Goal: Navigation & Orientation: Understand site structure

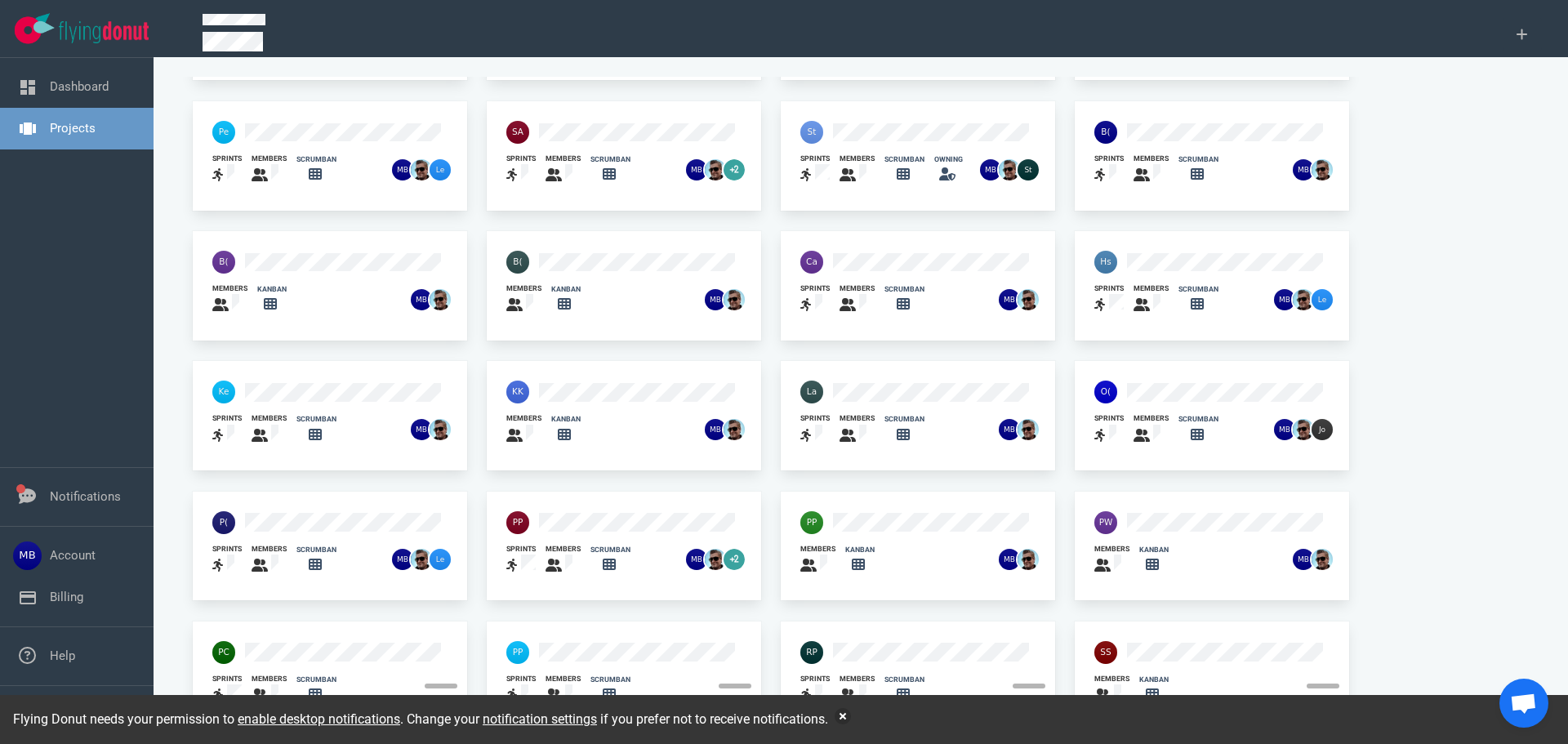
scroll to position [107, 0]
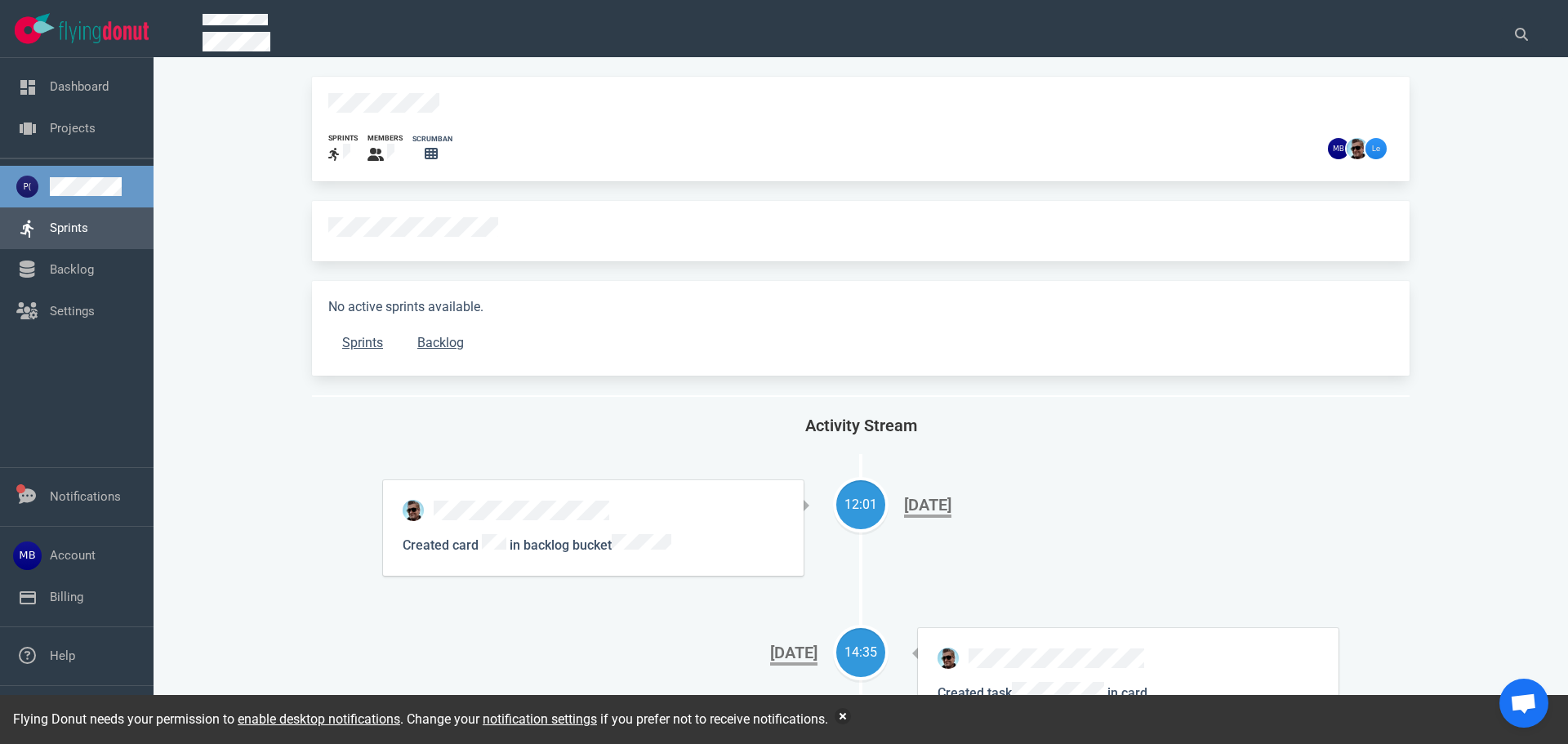
click at [85, 232] on link "Sprints" at bounding box center [69, 227] width 39 height 15
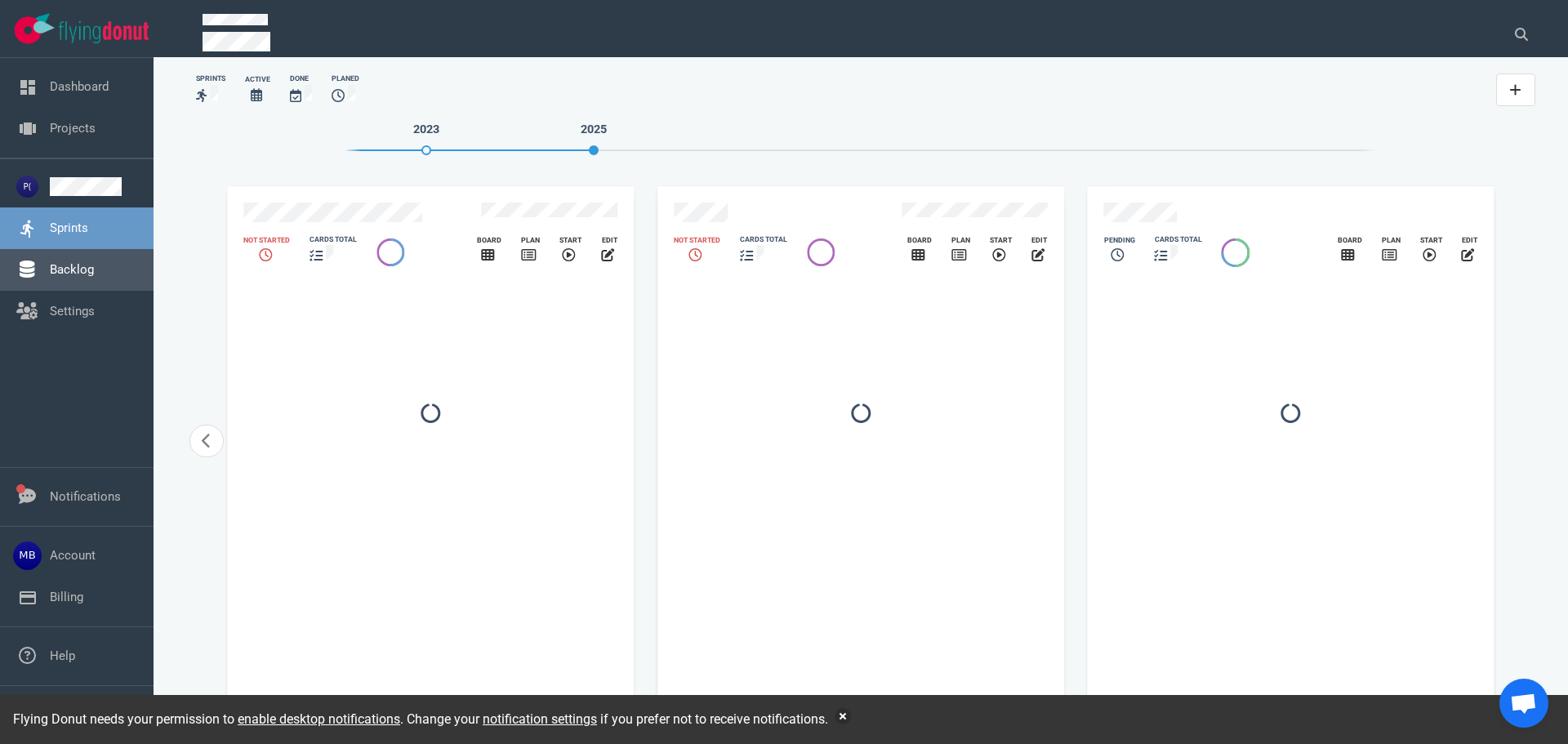
click at [94, 265] on link "Backlog" at bounding box center [72, 269] width 44 height 15
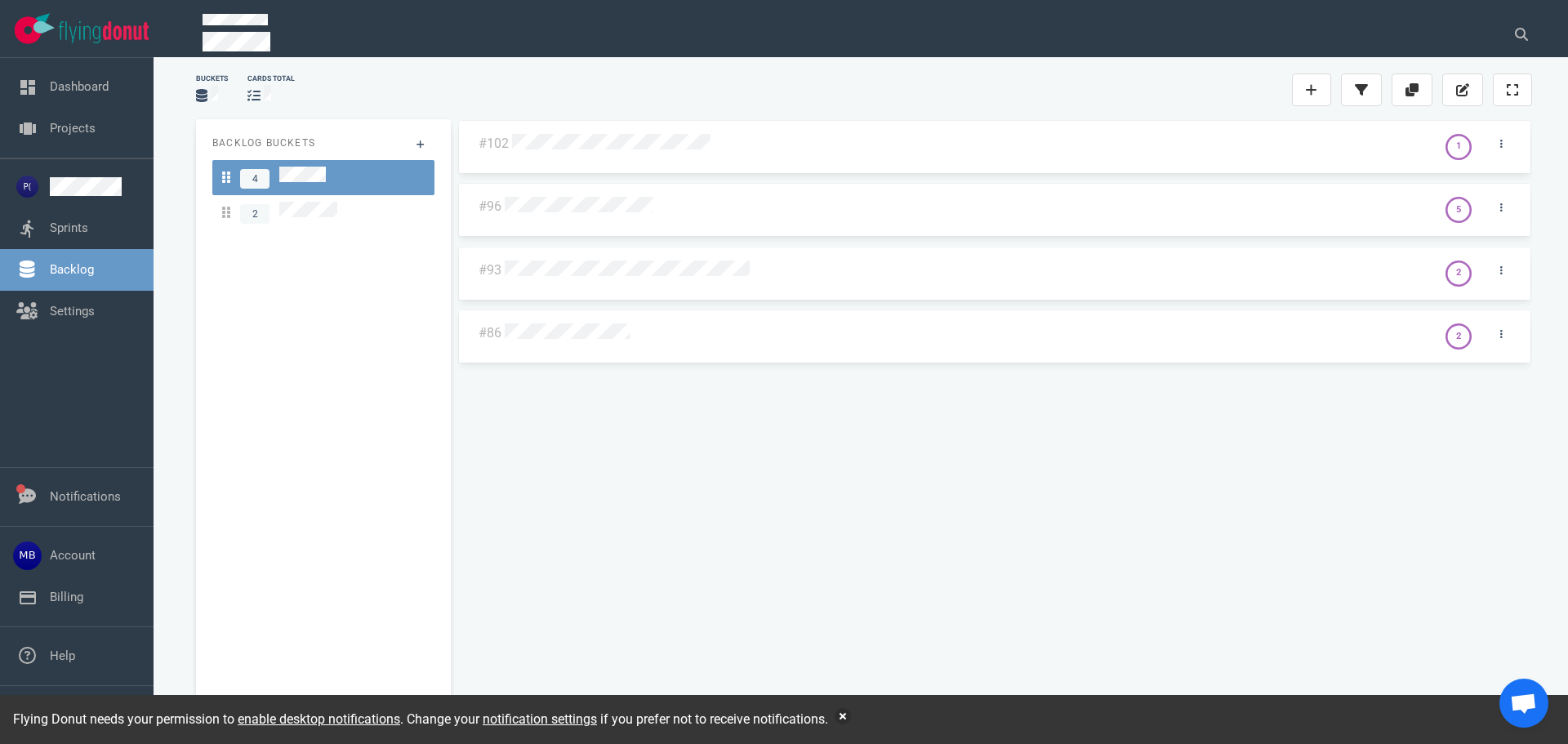
click at [579, 154] on div at bounding box center [971, 143] width 925 height 39
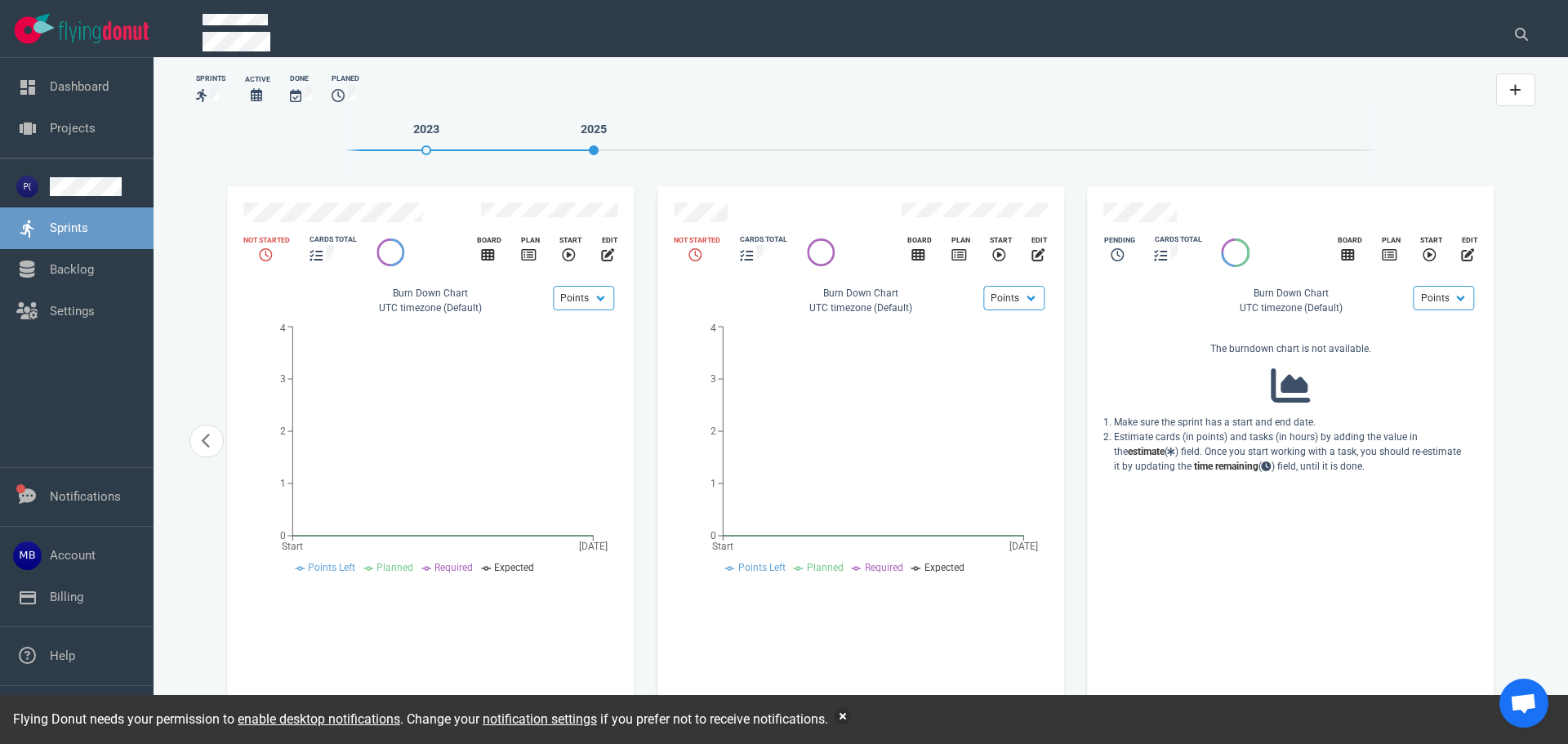
click at [69, 229] on link "Sprints" at bounding box center [69, 227] width 39 height 15
click at [79, 262] on link "Backlog" at bounding box center [72, 269] width 44 height 15
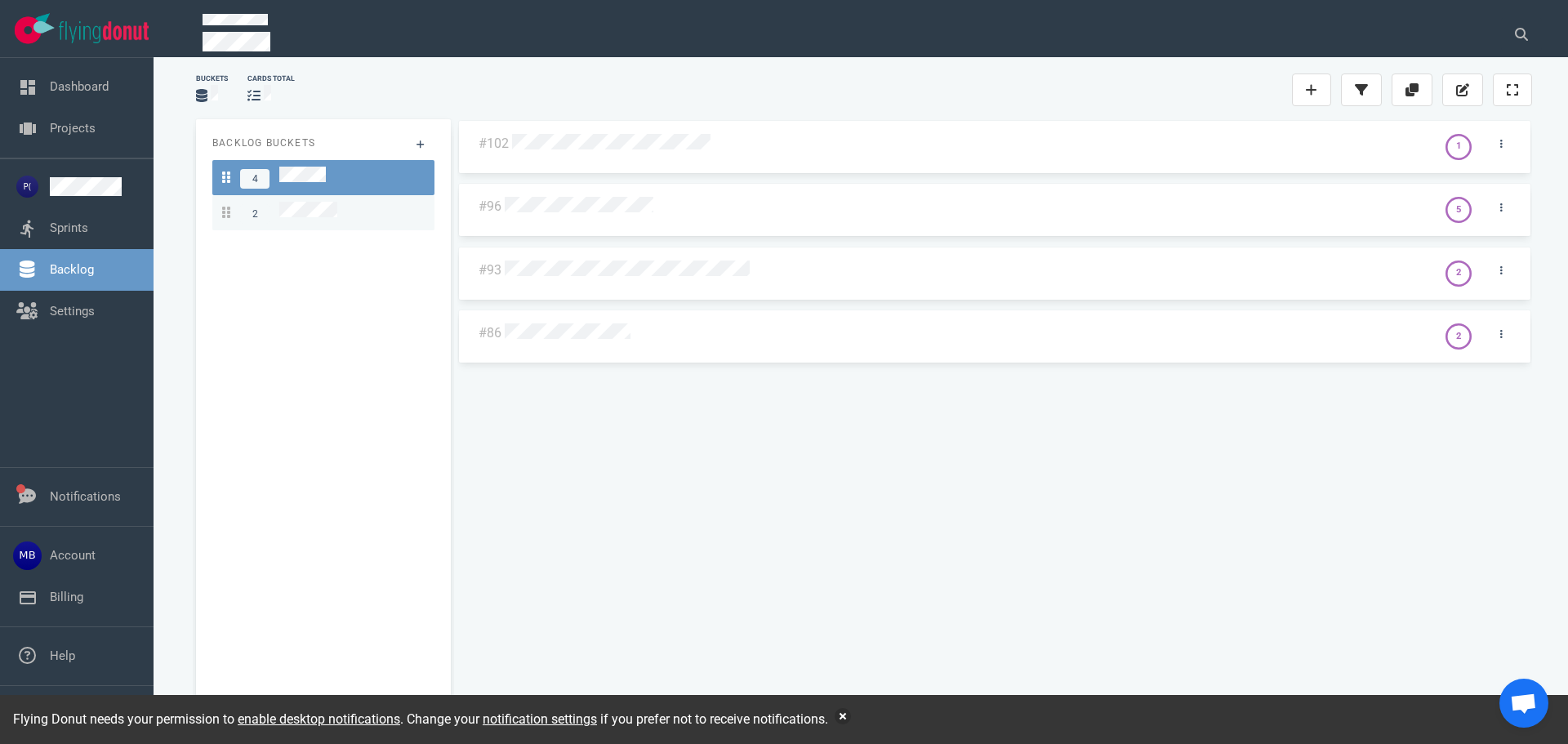
click at [271, 211] on span "2" at bounding box center [279, 212] width 115 height 22
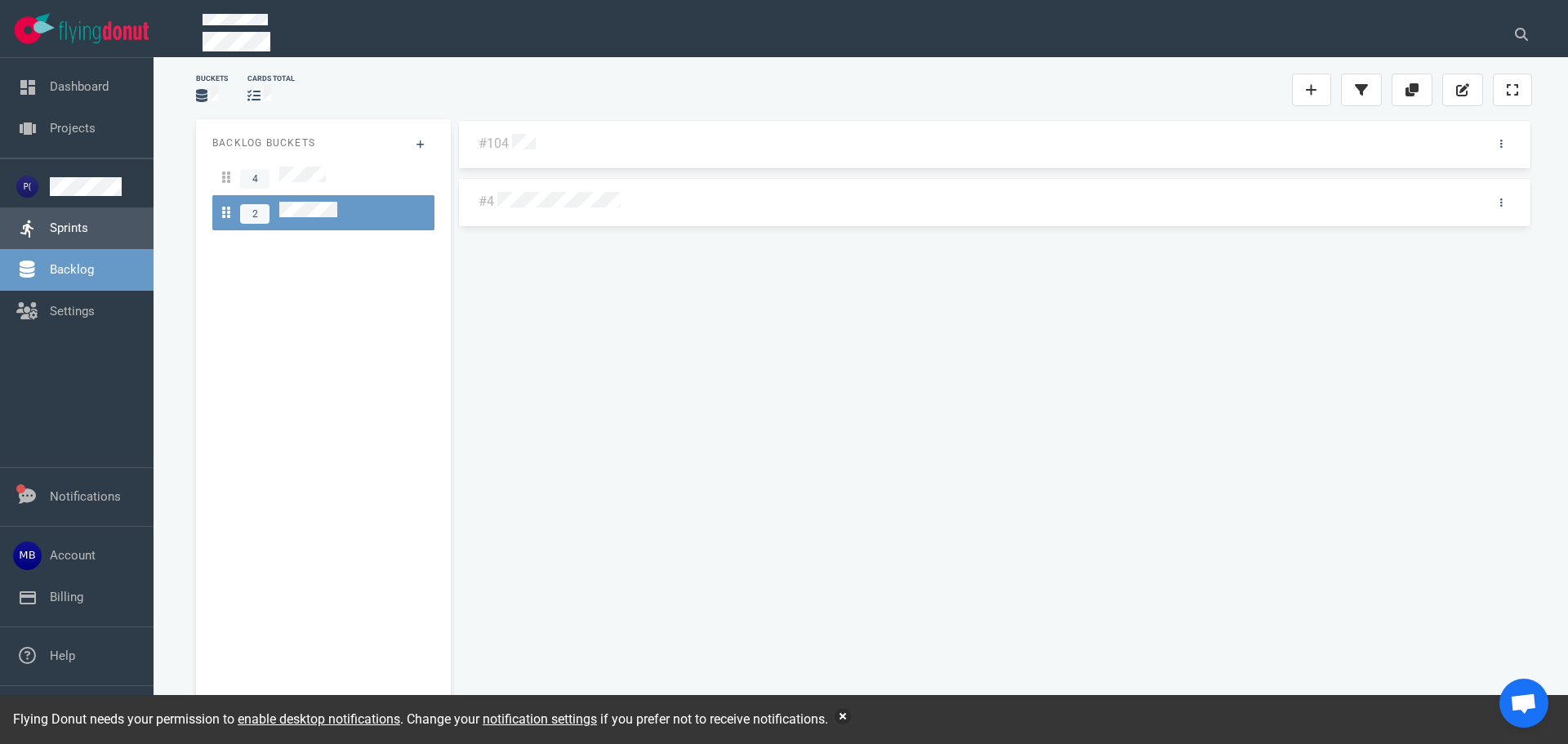
click at [50, 235] on link "Sprints" at bounding box center [69, 227] width 39 height 15
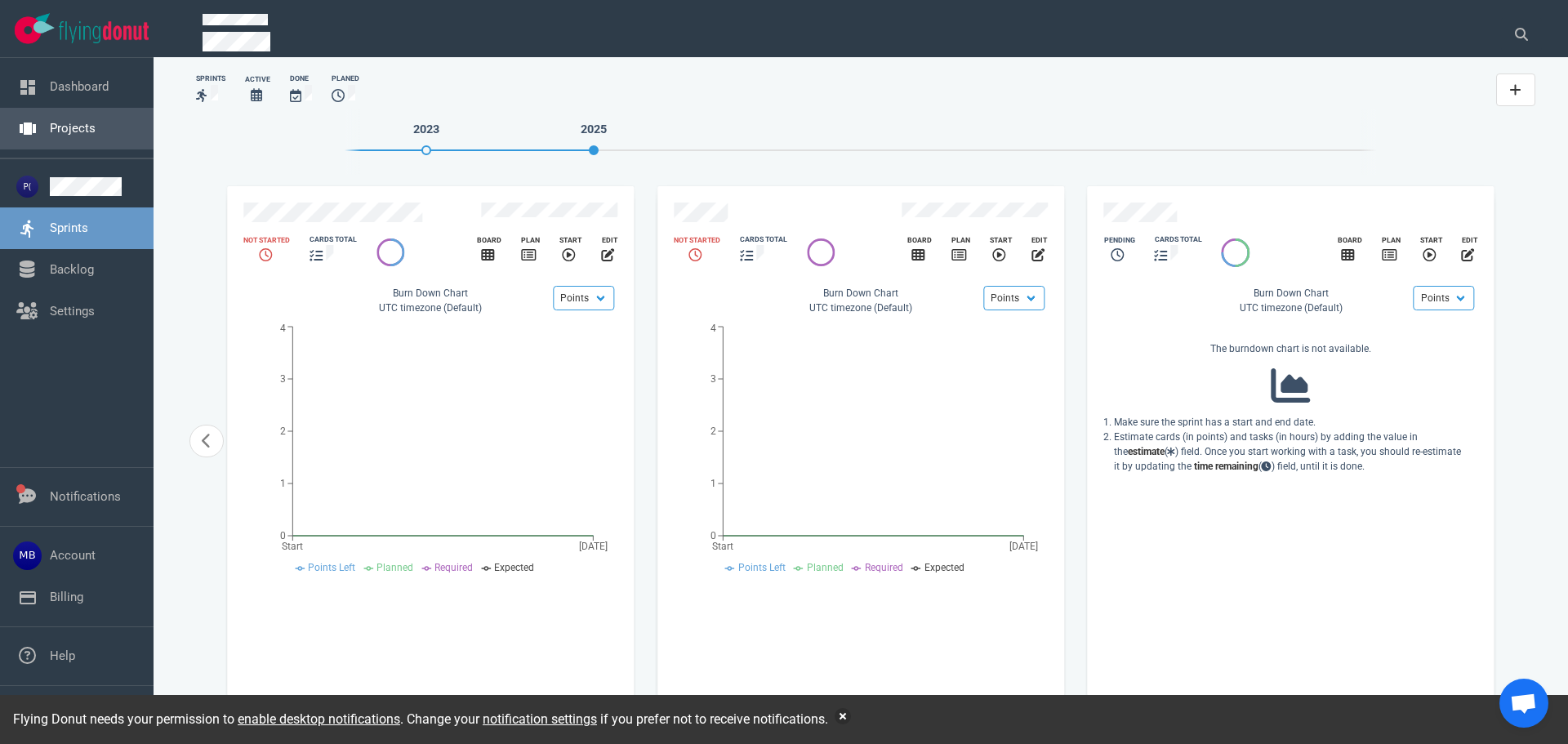
click at [63, 136] on link "Projects" at bounding box center [73, 128] width 46 height 15
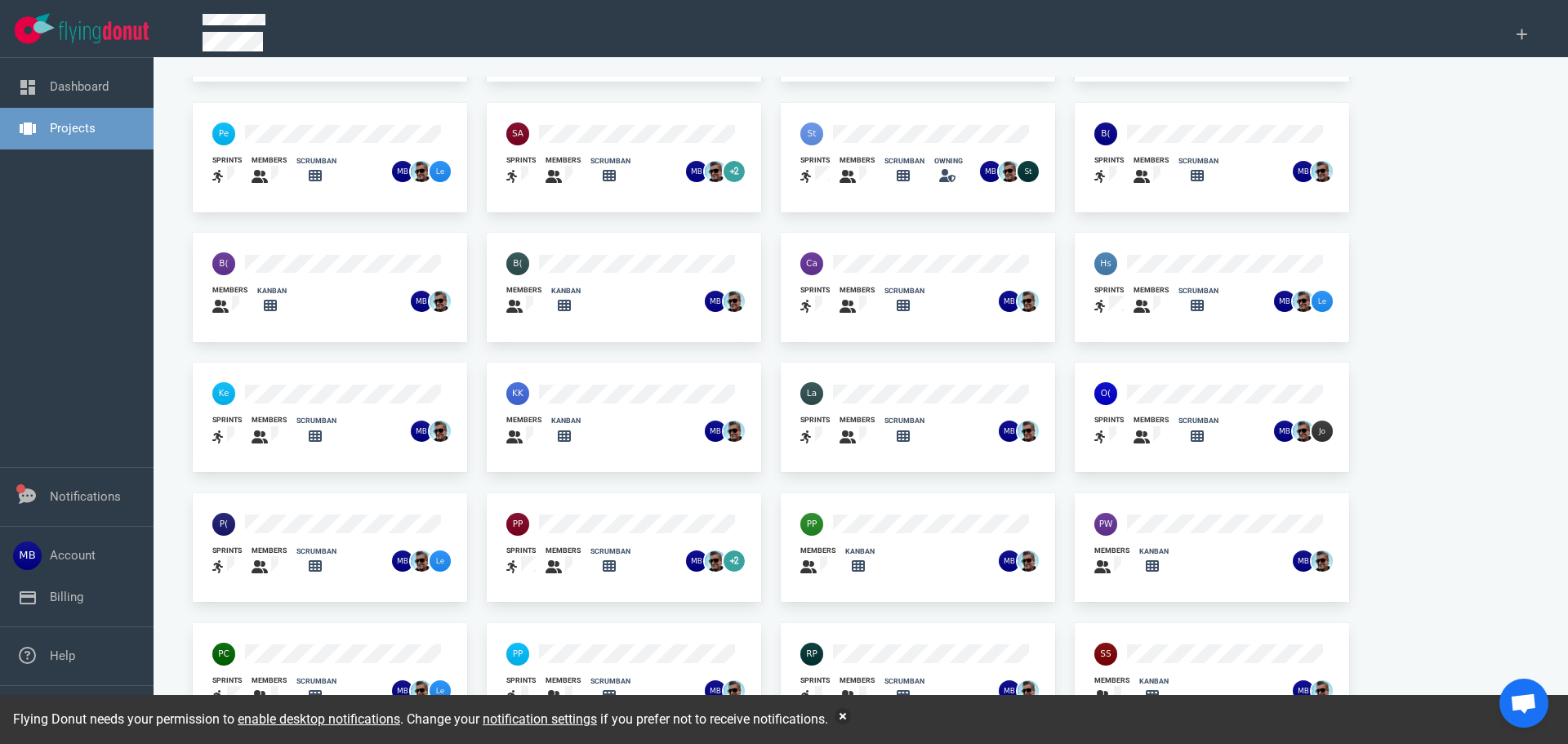
scroll to position [107, 0]
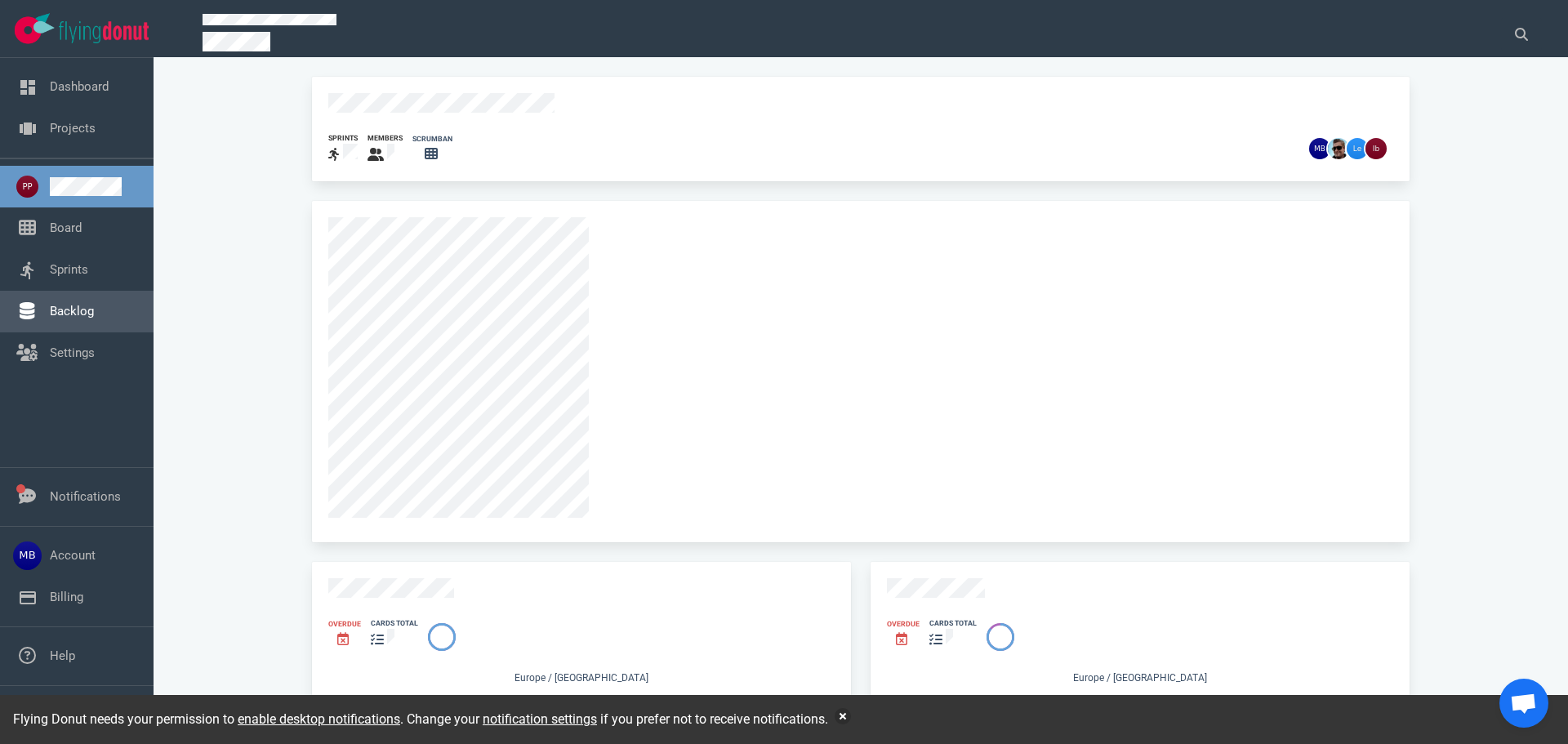
click at [91, 308] on link "Backlog" at bounding box center [72, 311] width 44 height 15
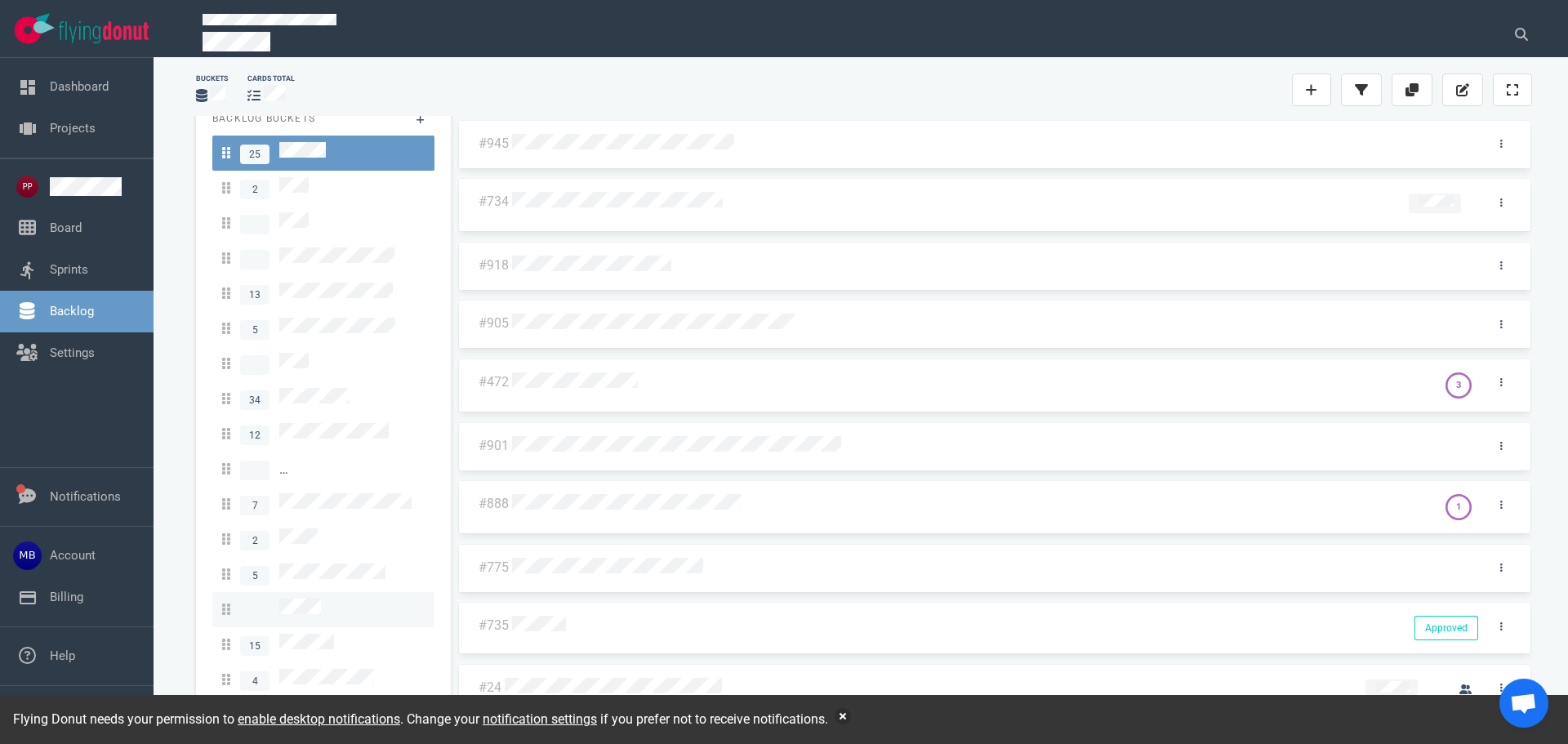
scroll to position [38, 0]
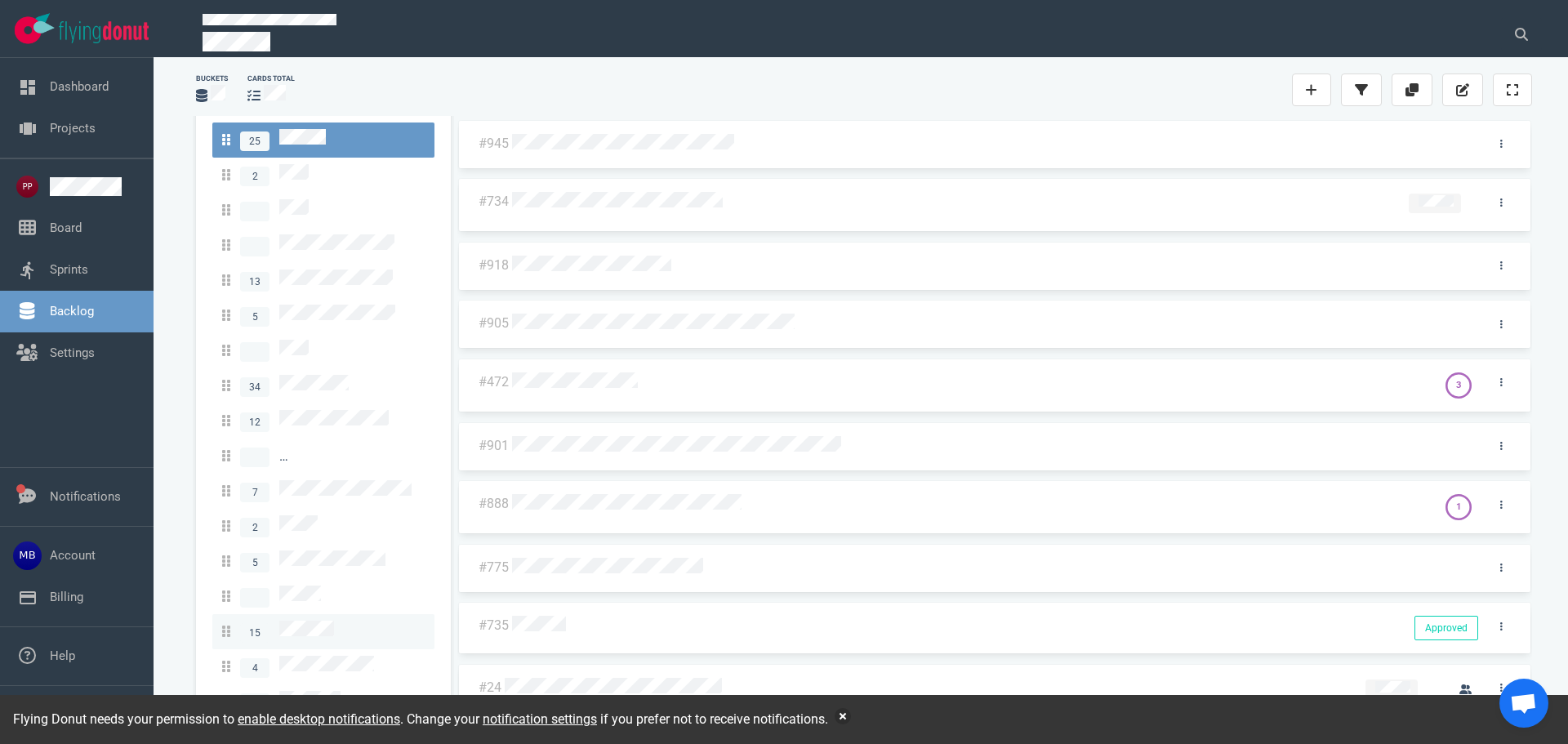
click at [337, 620] on div "15" at bounding box center [323, 631] width 203 height 22
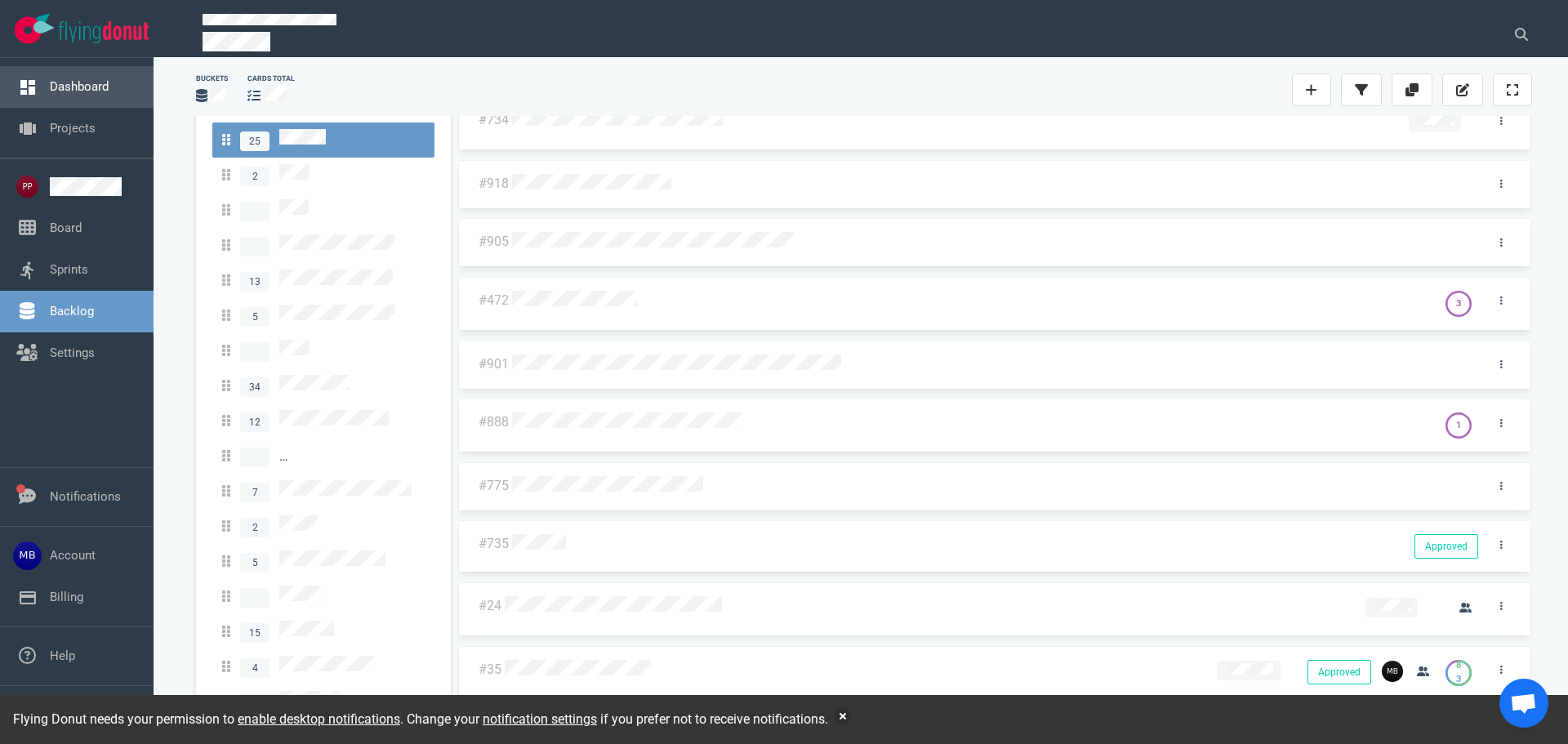
click at [69, 92] on link "Dashboard" at bounding box center [79, 86] width 59 height 15
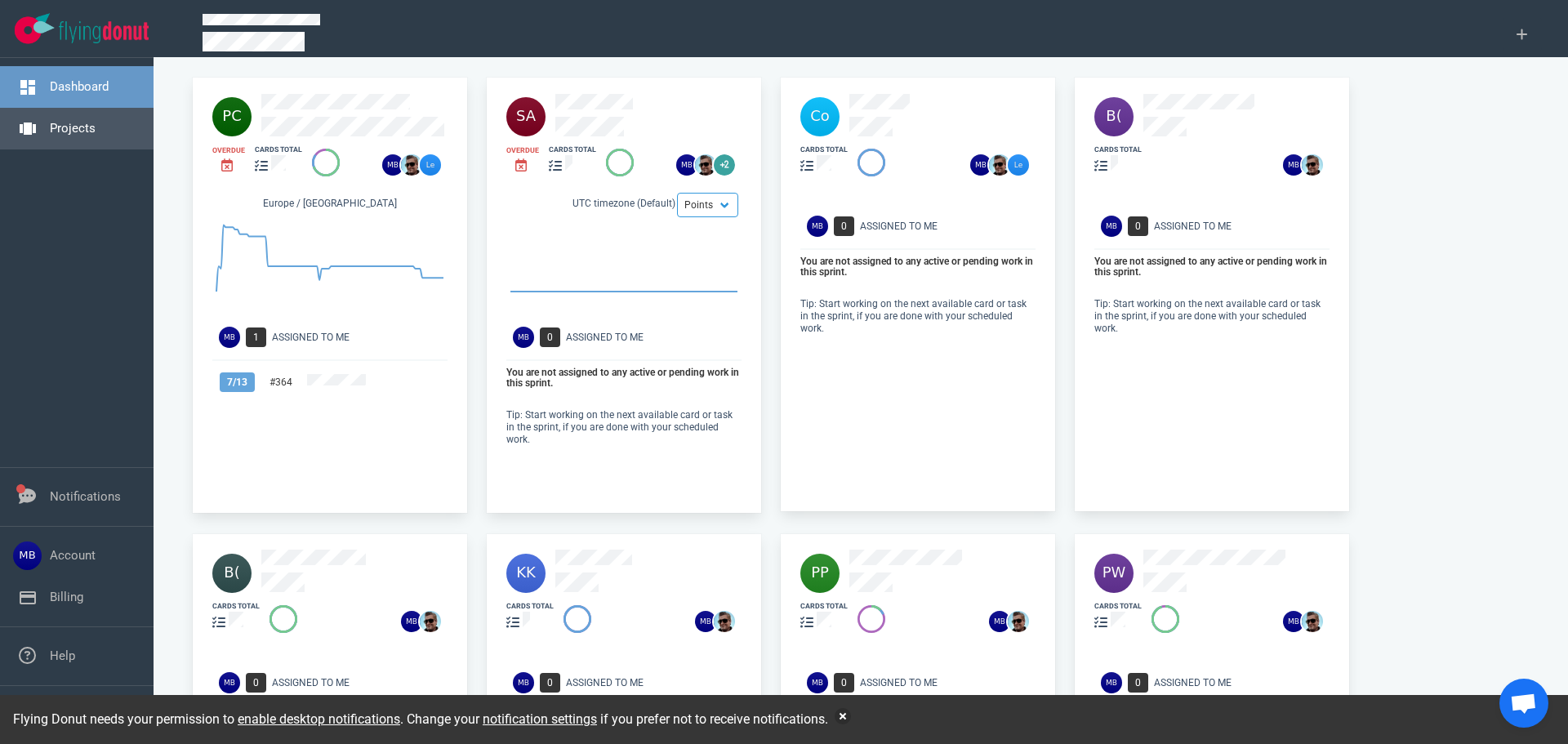
click at [61, 136] on link "Projects" at bounding box center [73, 128] width 46 height 15
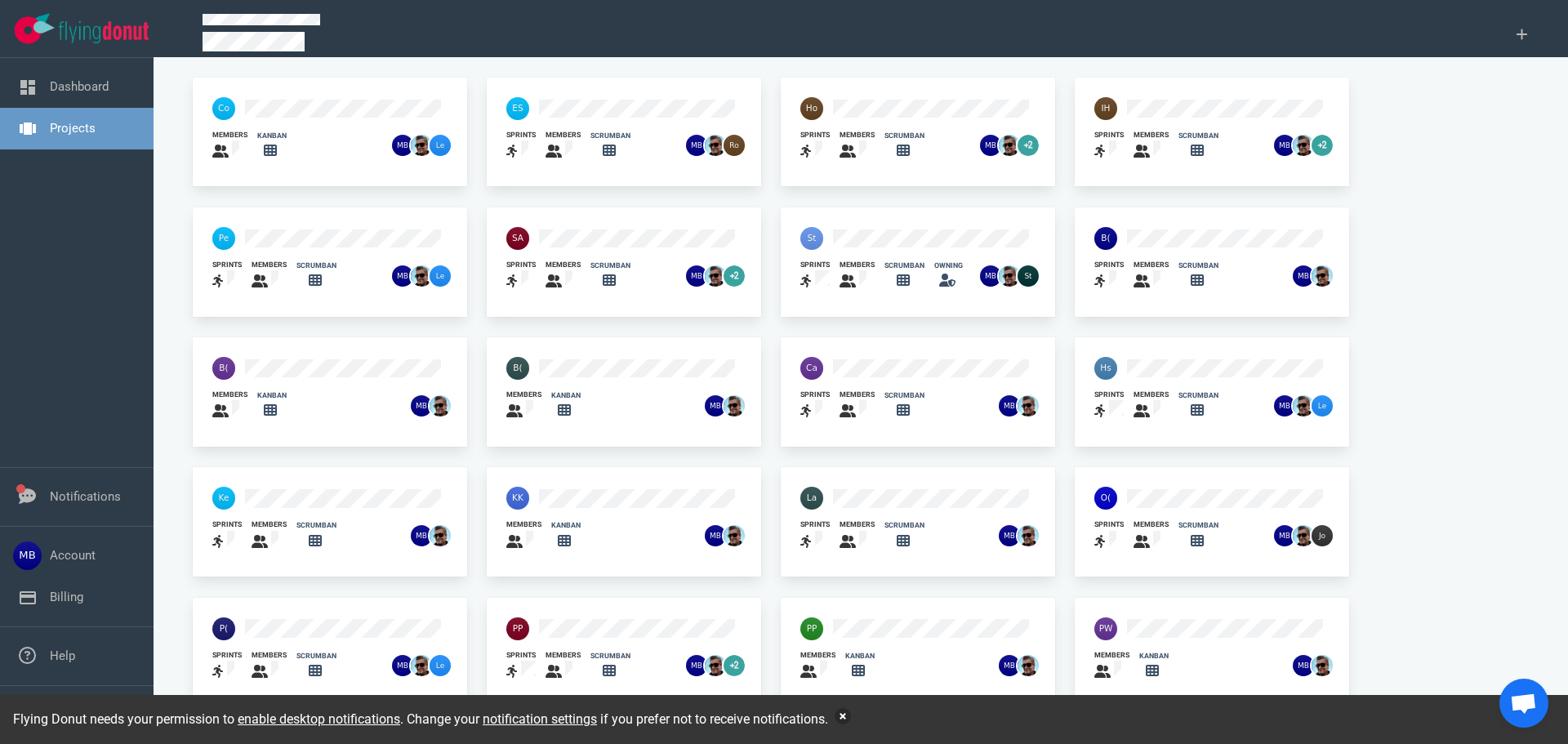
click at [849, 715] on button "button" at bounding box center [842, 716] width 17 height 17
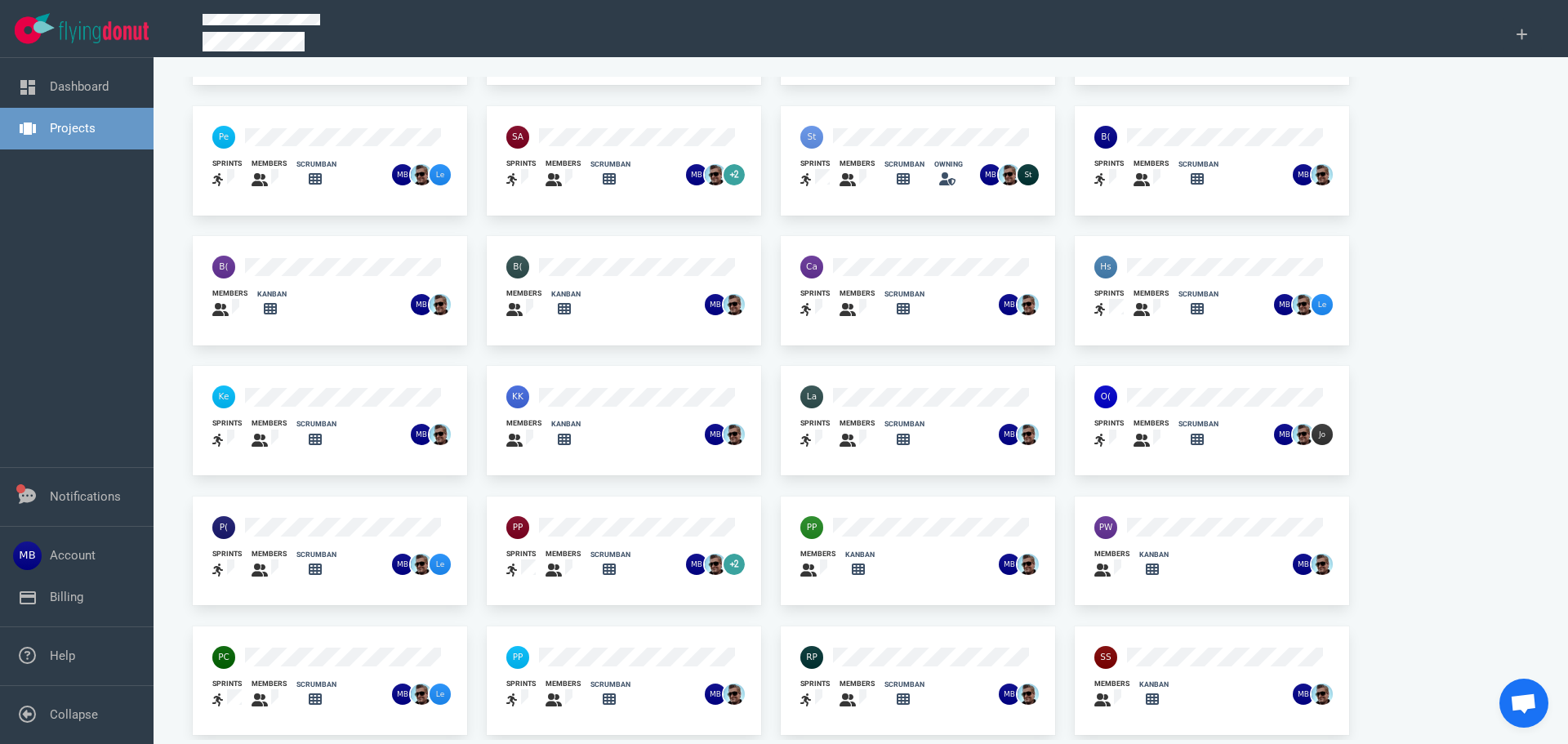
scroll to position [107, 0]
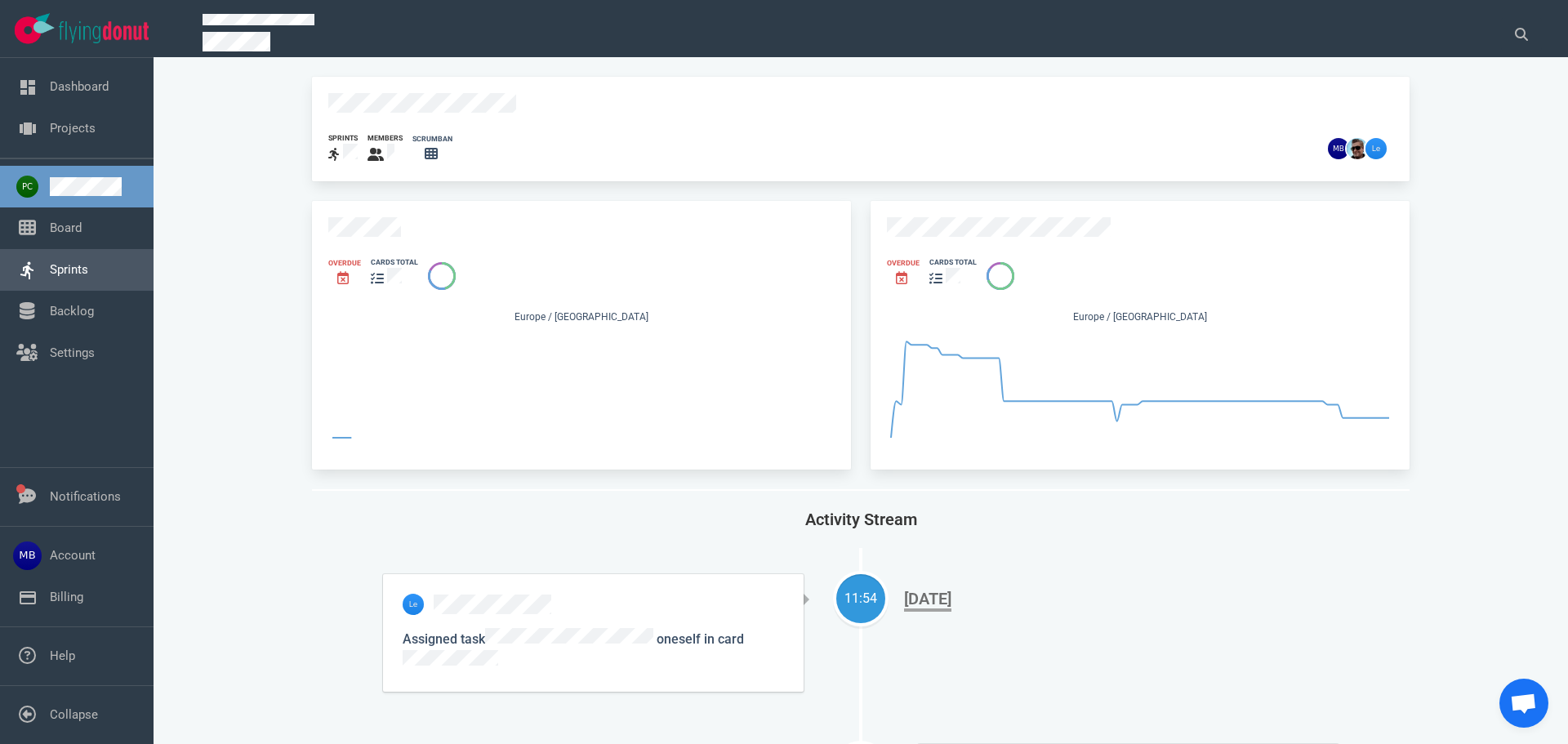
click at [89, 277] on link "Sprints" at bounding box center [69, 269] width 39 height 15
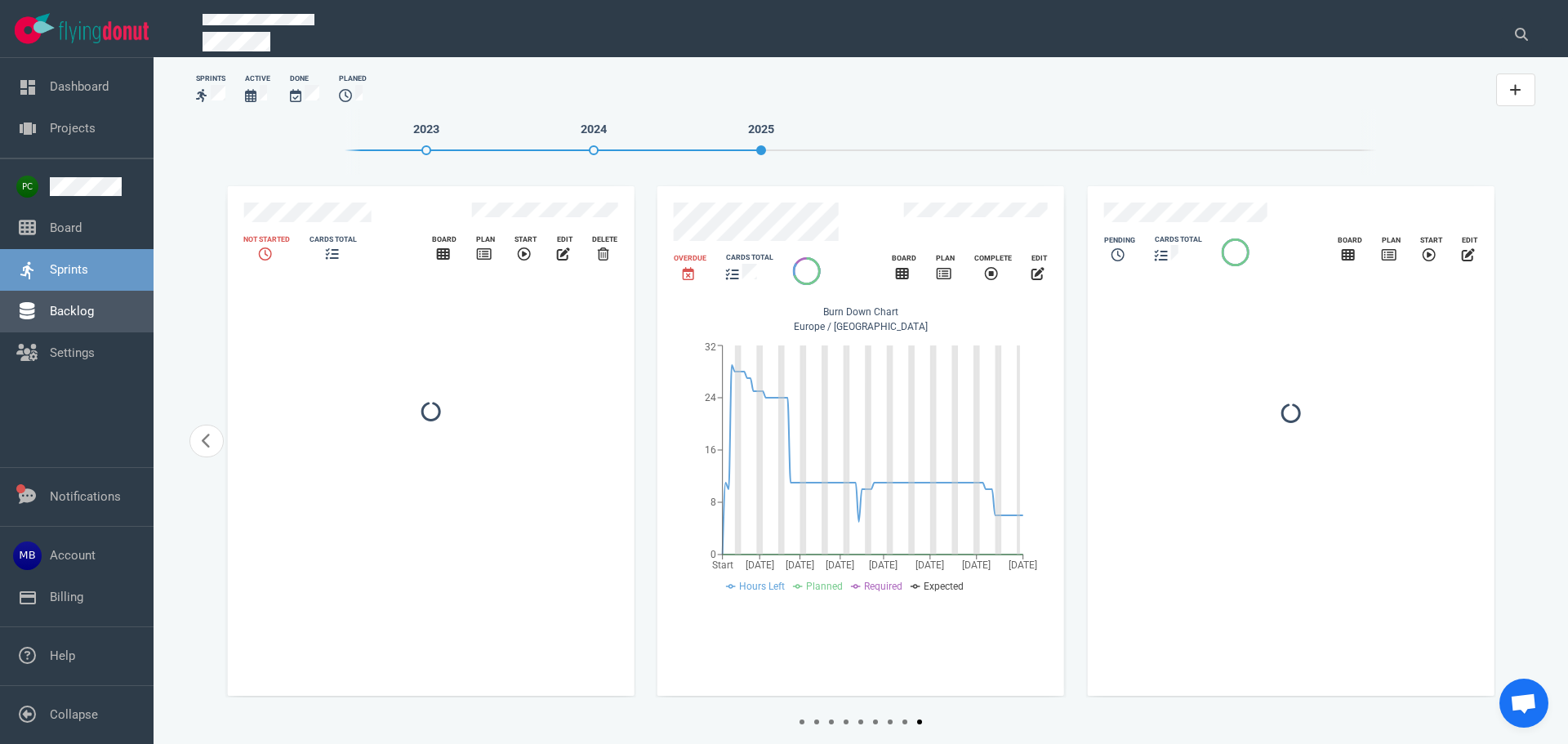
click at [94, 305] on link "Backlog" at bounding box center [72, 311] width 44 height 15
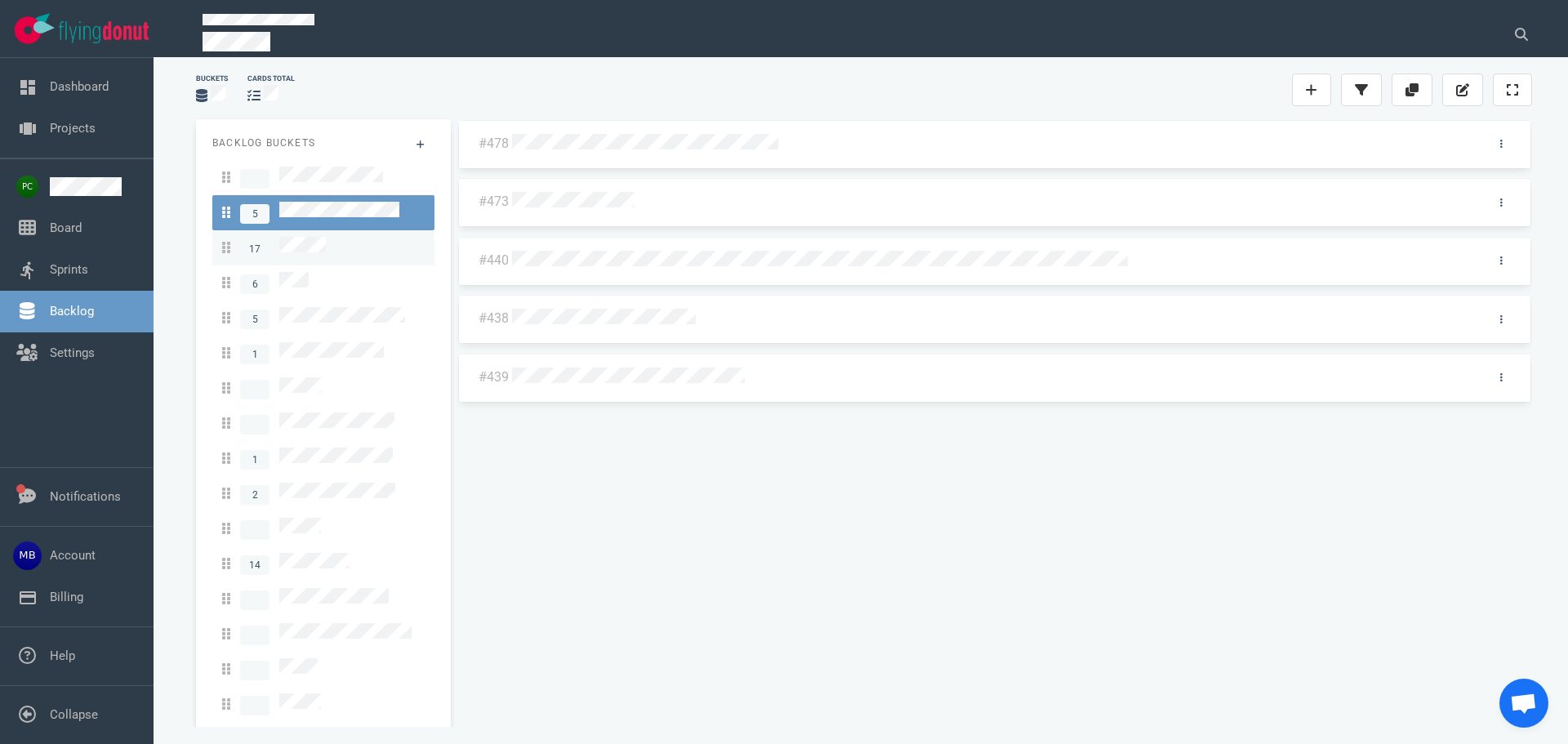
click at [343, 237] on div "17" at bounding box center [323, 247] width 203 height 22
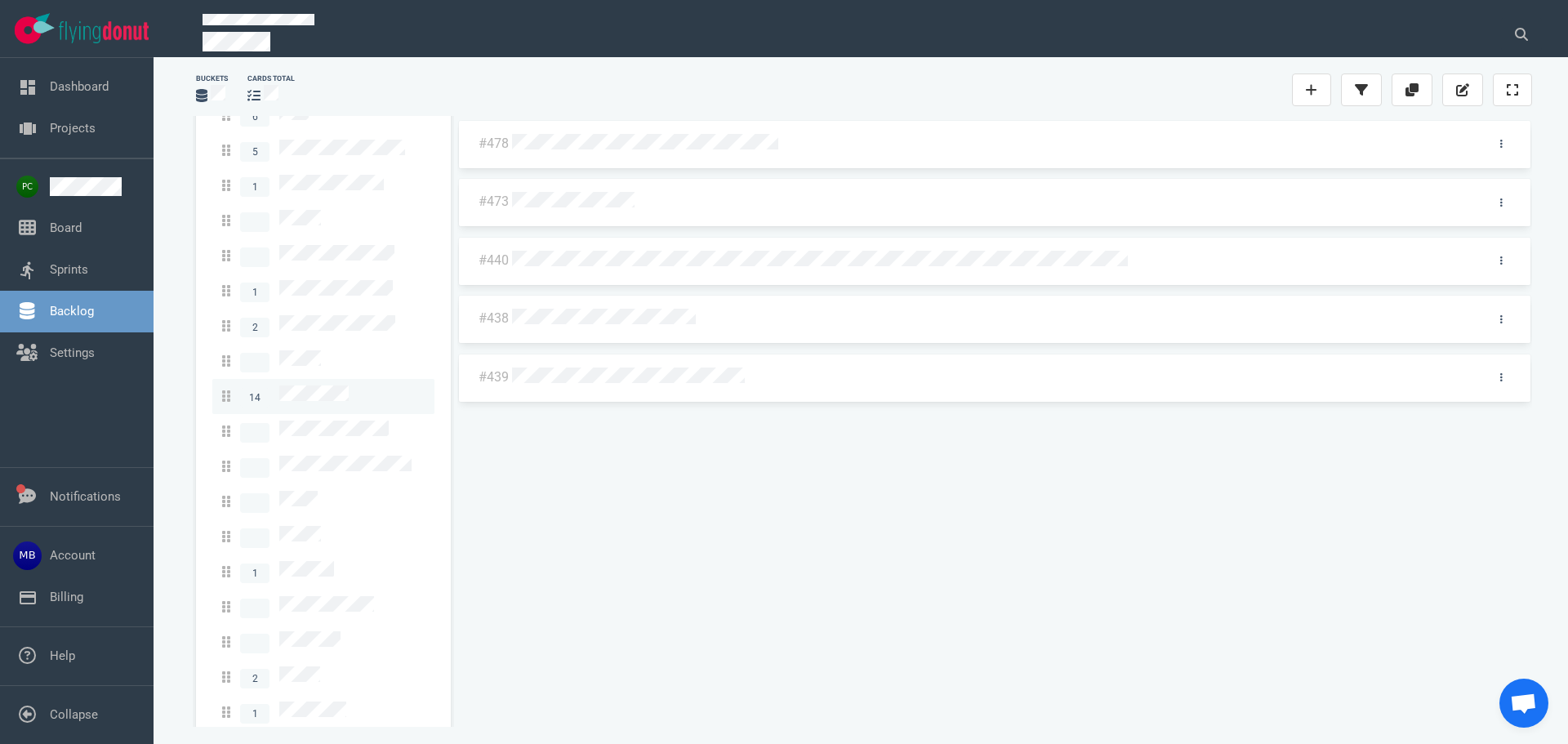
scroll to position [168, 0]
click at [348, 736] on div "1" at bounding box center [323, 747] width 203 height 22
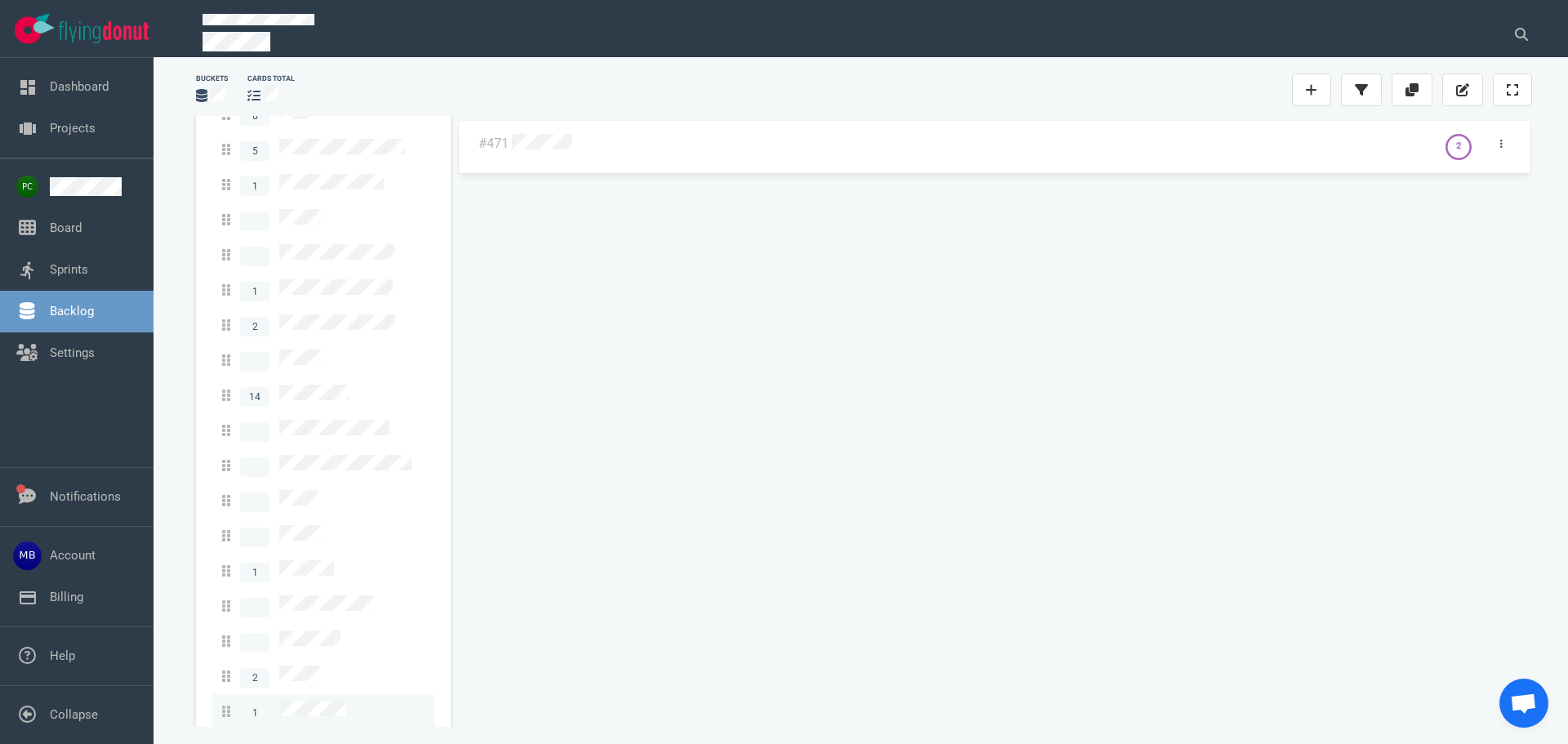
click at [339, 701] on span "1" at bounding box center [283, 712] width 124 height 22
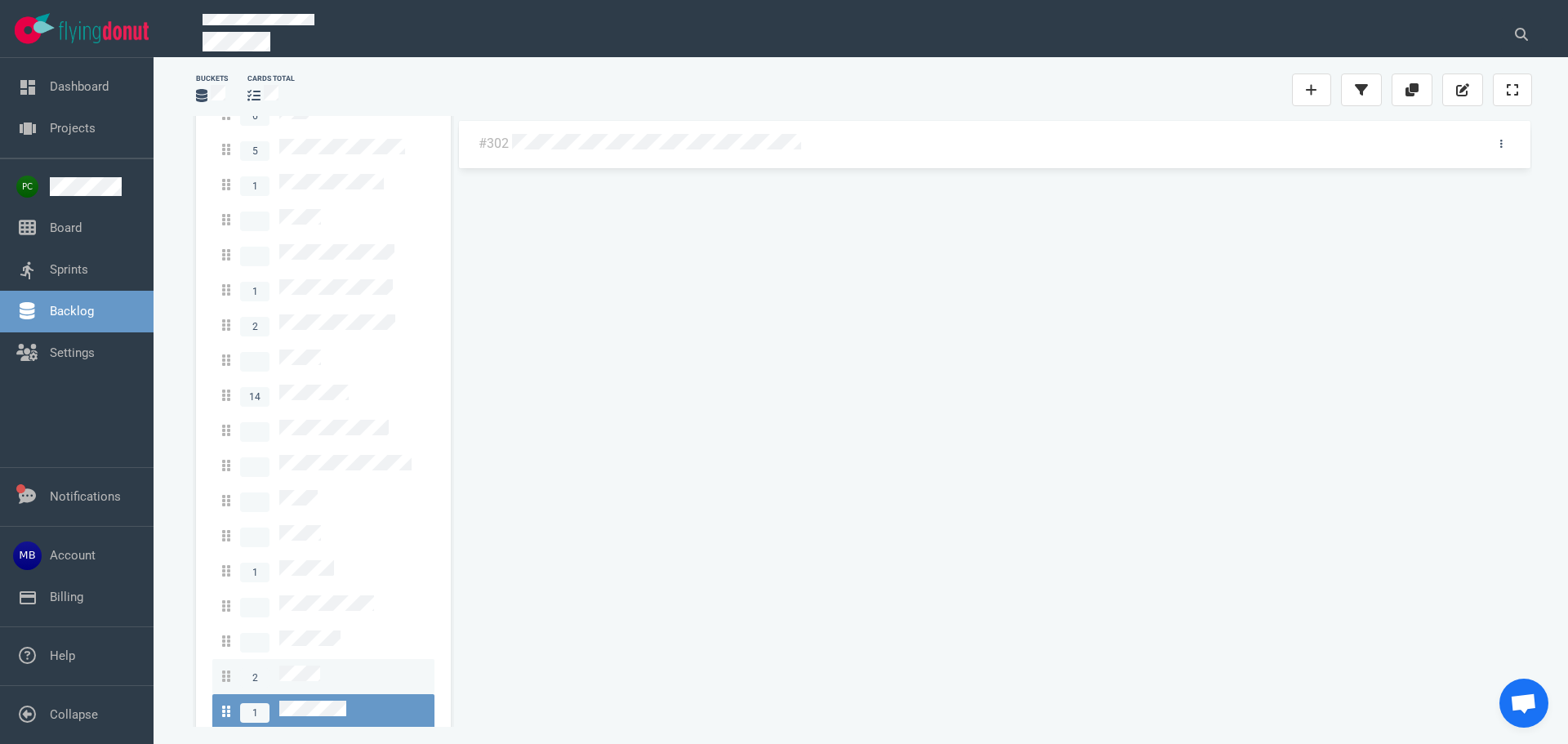
click at [331, 666] on div "2" at bounding box center [323, 676] width 203 height 22
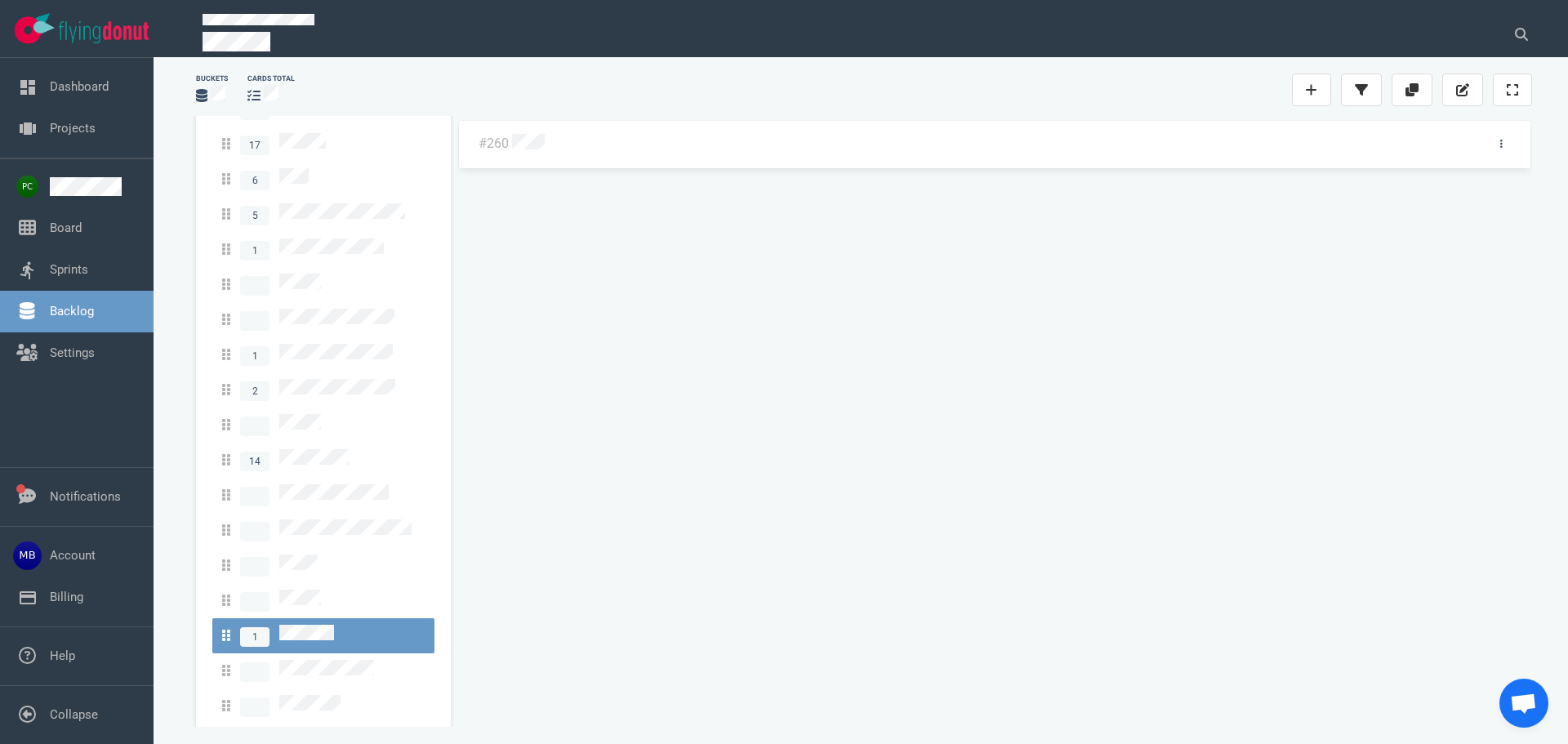
scroll to position [5, 0]
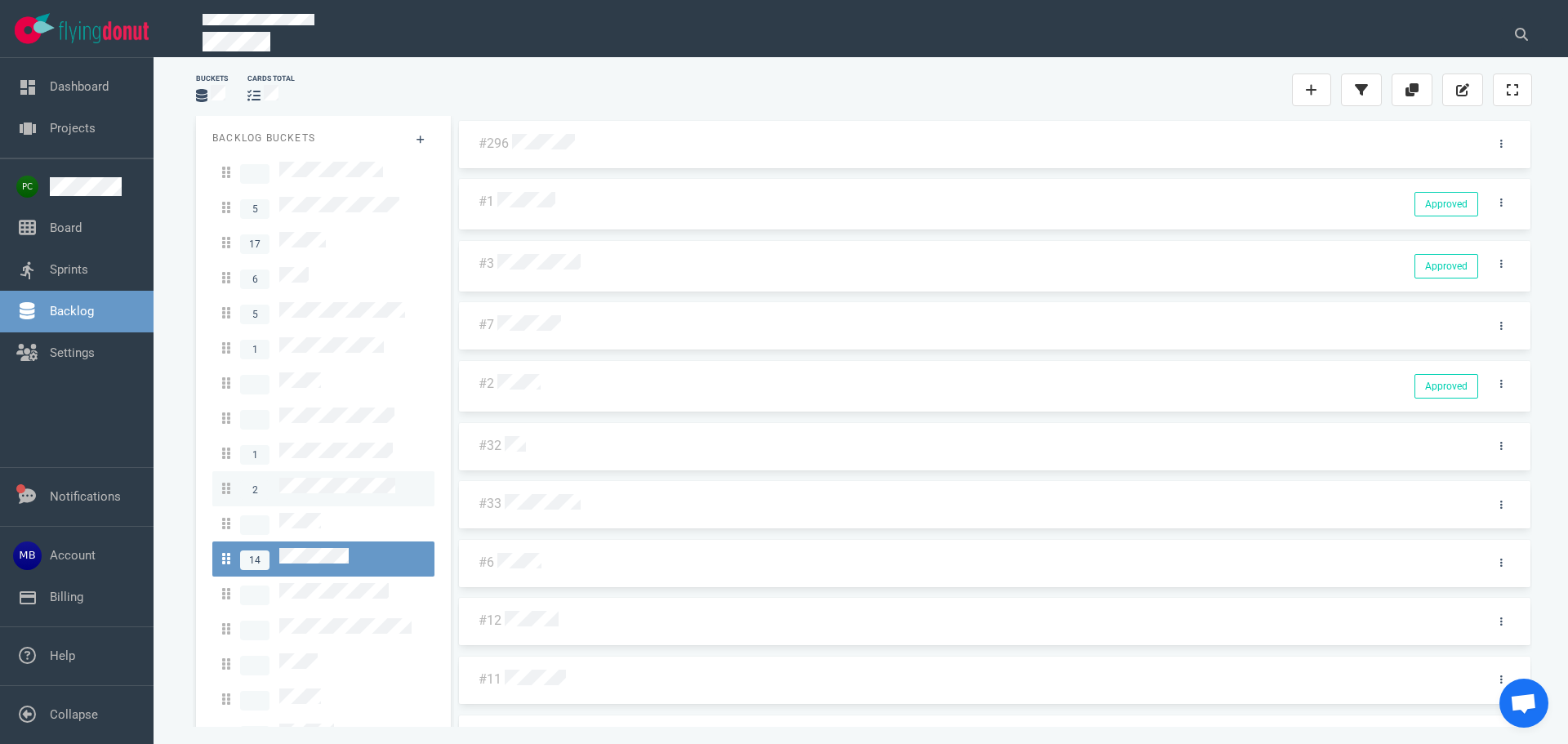
click at [324, 471] on link "2" at bounding box center [323, 489] width 222 height 35
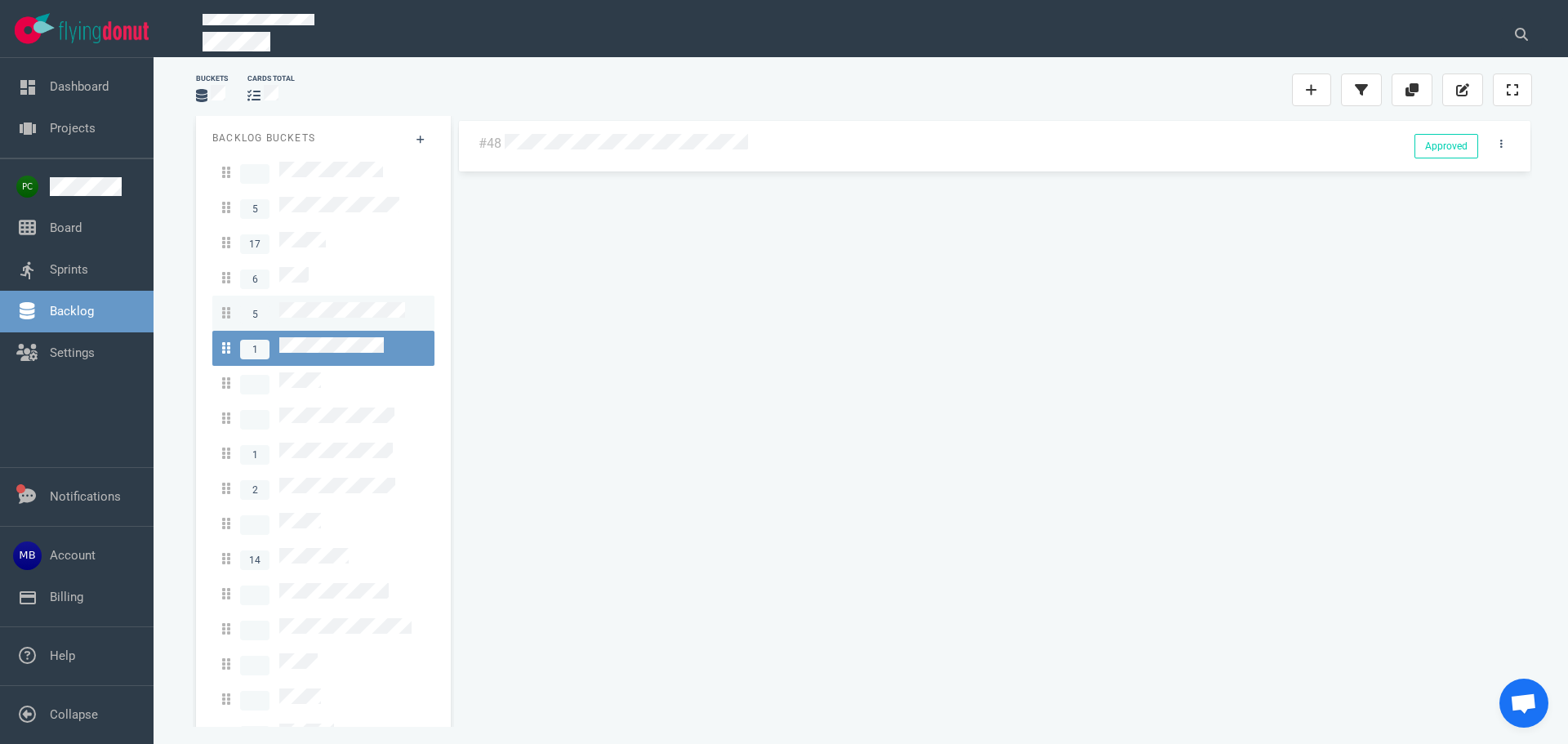
click at [333, 296] on link "5" at bounding box center [323, 313] width 222 height 35
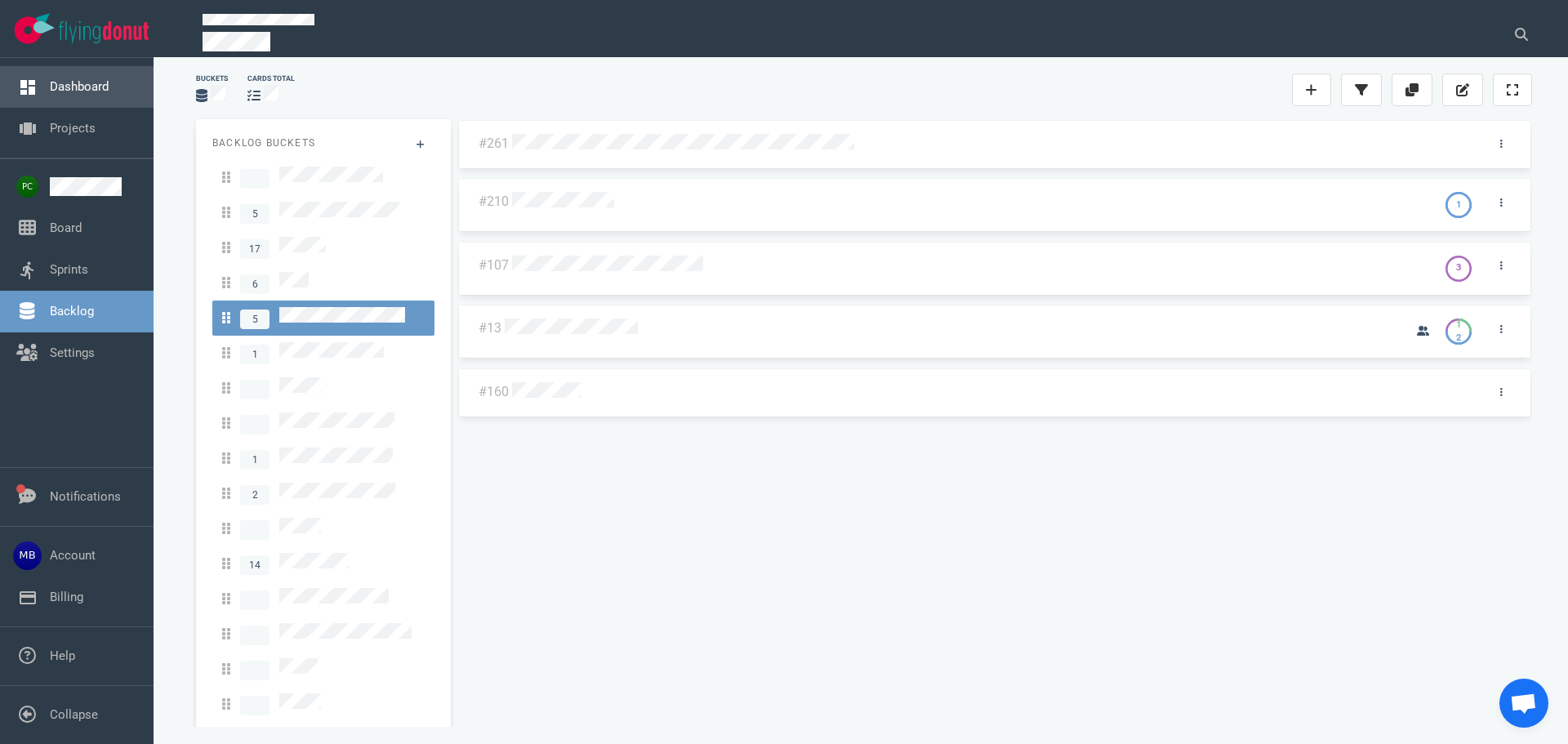
click at [68, 79] on link "Dashboard" at bounding box center [79, 86] width 59 height 15
